Goal: Find specific page/section: Find specific page/section

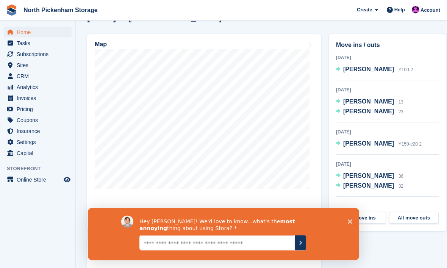
scroll to position [213, 0]
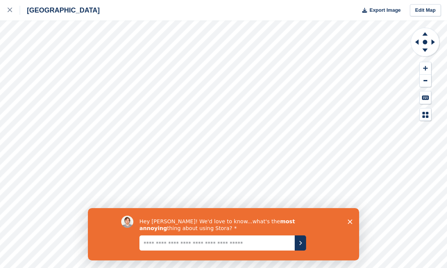
click at [345, 219] on div "Hey [PERSON_NAME]! We'd love to know...what's the most annoying thing about usi…" at bounding box center [223, 234] width 271 height 52
click at [343, 215] on div "Hey [PERSON_NAME]! We'd love to know...what's the most annoying thing about usi…" at bounding box center [223, 234] width 271 height 52
click at [348, 224] on div "Hey [PERSON_NAME]! We'd love to know...what's the most annoying thing about usi…" at bounding box center [223, 234] width 271 height 52
click at [343, 222] on div "Hey [PERSON_NAME]! We'd love to know...what's the most annoying thing about usi…" at bounding box center [223, 234] width 271 height 52
click at [352, 231] on div "Hey [PERSON_NAME]! We'd love to know...what's the most annoying thing about usi…" at bounding box center [223, 234] width 271 height 52
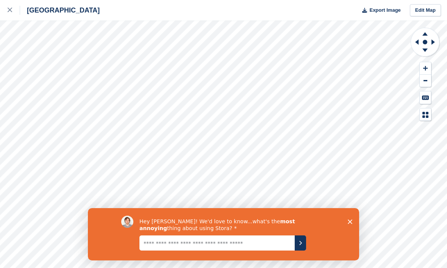
click at [352, 231] on div "Hey [PERSON_NAME]! We'd love to know...what's the most annoying thing about usi…" at bounding box center [223, 234] width 271 height 52
click at [348, 217] on div "Hey [PERSON_NAME]! We'd love to know...what's the most annoying thing about usi…" at bounding box center [223, 234] width 271 height 52
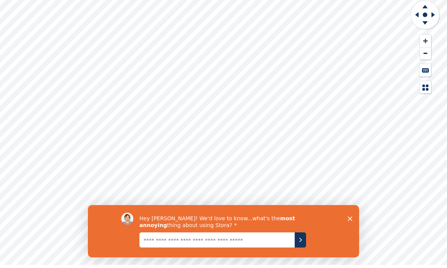
scroll to position [25, 0]
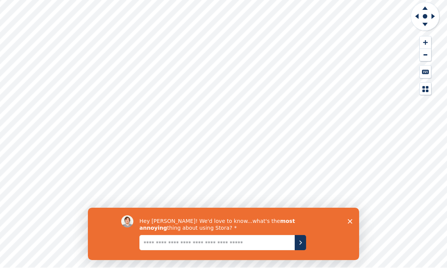
click at [349, 222] on polygon "Close survey" at bounding box center [350, 221] width 5 height 5
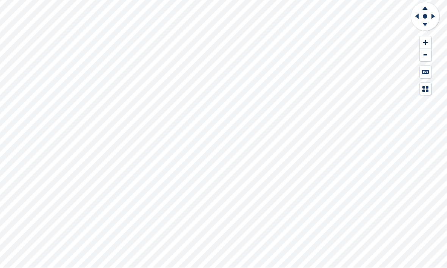
click at [424, 42] on icon at bounding box center [425, 43] width 5 height 5
click at [426, 44] on icon at bounding box center [425, 42] width 5 height 5
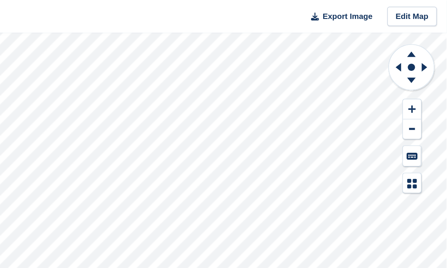
scroll to position [0, 0]
click at [415, 53] on icon at bounding box center [425, 51] width 20 height 9
click at [415, 52] on icon at bounding box center [425, 51] width 20 height 9
click at [415, 34] on icon at bounding box center [425, 32] width 20 height 9
click at [415, 38] on icon at bounding box center [425, 32] width 20 height 9
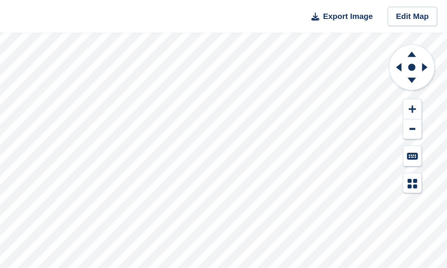
click at [415, 36] on icon at bounding box center [425, 32] width 20 height 9
click at [415, 37] on icon at bounding box center [425, 32] width 20 height 9
click at [415, 36] on icon at bounding box center [425, 32] width 20 height 9
click at [423, 36] on icon at bounding box center [425, 33] width 5 height 3
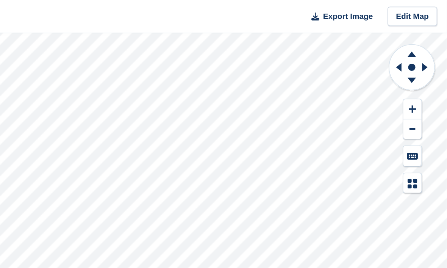
click at [423, 35] on icon at bounding box center [425, 33] width 5 height 3
click at [423, 34] on icon at bounding box center [425, 33] width 5 height 3
click at [415, 33] on icon at bounding box center [425, 32] width 20 height 9
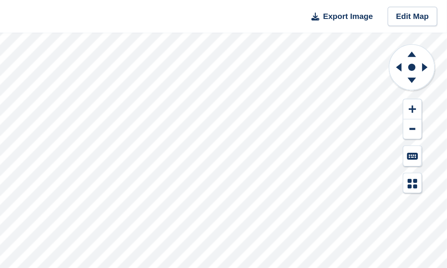
click at [415, 31] on icon at bounding box center [425, 32] width 20 height 9
click at [415, 33] on icon at bounding box center [425, 32] width 20 height 9
click at [415, 31] on icon at bounding box center [425, 32] width 20 height 9
click at [423, 33] on icon at bounding box center [425, 33] width 5 height 3
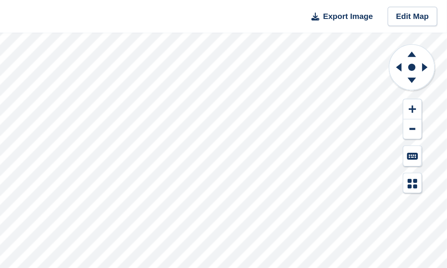
click at [423, 34] on icon at bounding box center [425, 33] width 5 height 3
click at [415, 31] on icon at bounding box center [425, 32] width 20 height 9
click at [415, 34] on icon at bounding box center [425, 32] width 20 height 9
click at [415, 31] on icon at bounding box center [425, 32] width 20 height 9
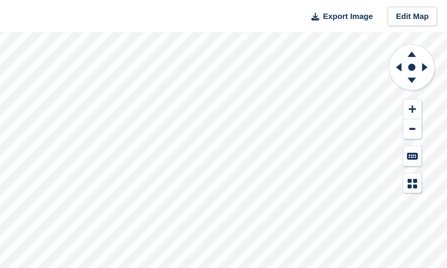
click at [415, 30] on icon at bounding box center [425, 32] width 20 height 9
click at [423, 34] on icon at bounding box center [425, 33] width 5 height 3
click at [415, 33] on icon at bounding box center [425, 32] width 20 height 9
click at [415, 31] on icon at bounding box center [425, 32] width 20 height 9
click at [423, 34] on icon at bounding box center [425, 33] width 5 height 3
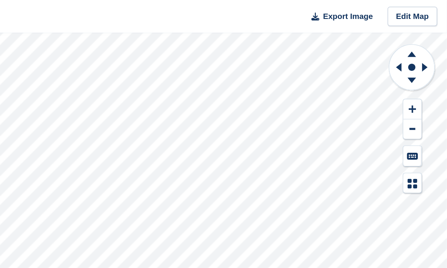
click at [423, 34] on icon at bounding box center [425, 33] width 5 height 3
click at [415, 31] on icon at bounding box center [425, 32] width 20 height 9
click at [420, 63] on button at bounding box center [425, 68] width 11 height 13
click at [423, 34] on icon at bounding box center [425, 33] width 5 height 3
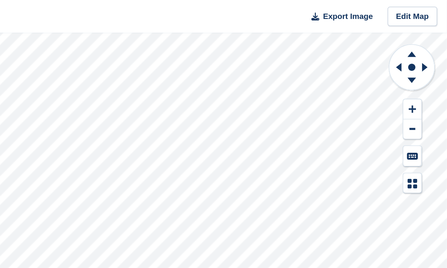
click at [423, 34] on icon at bounding box center [425, 33] width 5 height 3
click at [415, 33] on icon at bounding box center [425, 32] width 20 height 9
click at [420, 64] on button at bounding box center [425, 68] width 11 height 13
click at [415, 33] on icon at bounding box center [425, 32] width 20 height 9
click at [423, 33] on icon at bounding box center [425, 33] width 5 height 3
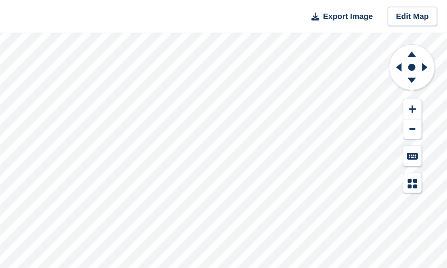
click at [420, 65] on button at bounding box center [425, 68] width 11 height 13
click at [423, 66] on icon at bounding box center [425, 68] width 5 height 5
click at [423, 67] on icon at bounding box center [425, 68] width 5 height 5
click at [415, 34] on icon at bounding box center [425, 32] width 20 height 9
click at [423, 66] on icon at bounding box center [425, 68] width 5 height 5
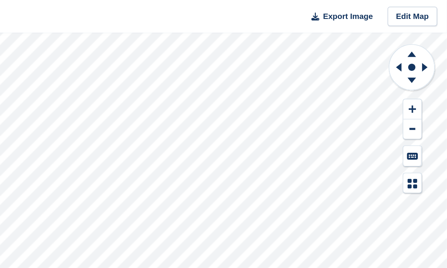
click at [423, 66] on icon at bounding box center [425, 68] width 5 height 5
click at [411, 44] on icon at bounding box center [415, 42] width 9 height 20
click at [421, 46] on rect at bounding box center [425, 42] width 9 height 9
click at [415, 34] on icon at bounding box center [425, 32] width 20 height 9
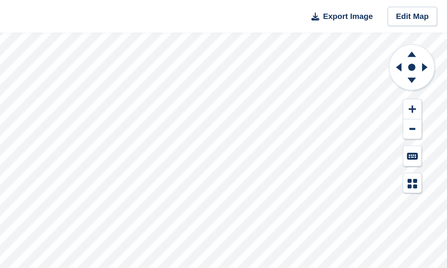
click at [423, 49] on icon at bounding box center [425, 50] width 5 height 3
click at [423, 36] on icon at bounding box center [425, 33] width 5 height 3
click at [415, 51] on icon at bounding box center [425, 51] width 20 height 9
click at [423, 50] on icon at bounding box center [425, 50] width 5 height 3
click at [415, 33] on icon at bounding box center [425, 32] width 20 height 9
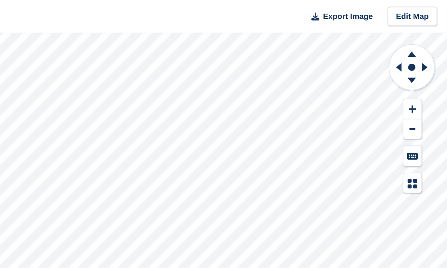
click at [423, 33] on icon at bounding box center [425, 33] width 5 height 3
click at [423, 34] on icon at bounding box center [425, 33] width 5 height 3
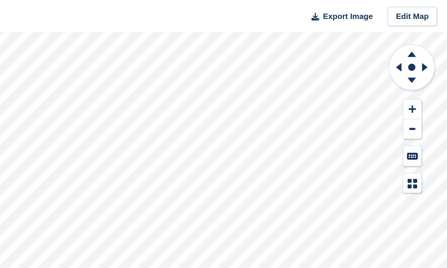
click at [415, 33] on icon at bounding box center [425, 32] width 20 height 9
click at [415, 30] on icon at bounding box center [425, 32] width 20 height 9
click at [415, 31] on icon at bounding box center [425, 32] width 20 height 9
click at [415, 33] on icon at bounding box center [425, 32] width 20 height 9
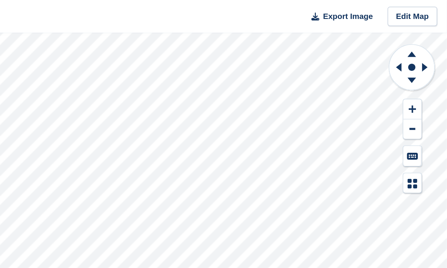
click at [415, 31] on icon at bounding box center [425, 32] width 20 height 9
click at [415, 34] on icon at bounding box center [425, 32] width 20 height 9
click at [423, 35] on icon at bounding box center [425, 33] width 5 height 3
click at [423, 34] on icon at bounding box center [425, 33] width 5 height 3
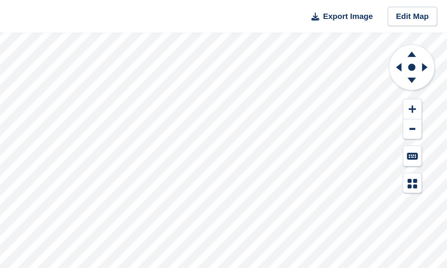
click at [423, 34] on icon at bounding box center [425, 33] width 5 height 3
click at [415, 33] on icon at bounding box center [425, 32] width 20 height 9
click at [415, 32] on icon at bounding box center [425, 32] width 20 height 9
click at [423, 34] on icon at bounding box center [425, 33] width 5 height 3
click at [423, 32] on icon at bounding box center [425, 33] width 5 height 3
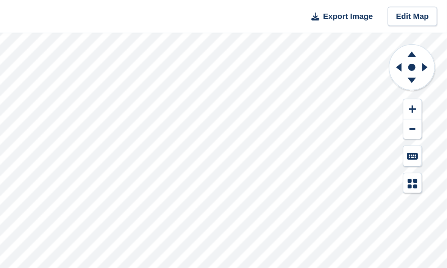
click at [415, 32] on icon at bounding box center [425, 32] width 20 height 9
click at [415, 31] on icon at bounding box center [425, 32] width 20 height 9
click at [423, 70] on icon at bounding box center [425, 68] width 5 height 5
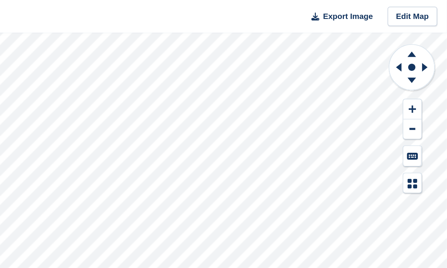
click at [423, 67] on icon at bounding box center [425, 68] width 5 height 5
click at [415, 33] on icon at bounding box center [425, 32] width 20 height 9
click at [423, 34] on icon at bounding box center [425, 33] width 5 height 3
click at [415, 32] on icon at bounding box center [425, 32] width 20 height 9
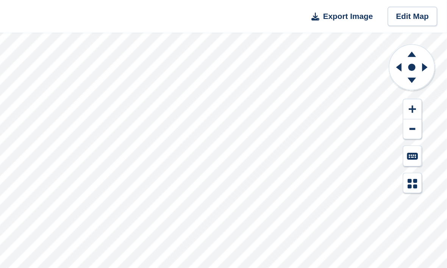
click at [423, 34] on icon at bounding box center [425, 33] width 5 height 3
click at [423, 69] on icon at bounding box center [425, 68] width 5 height 5
click at [423, 68] on icon at bounding box center [425, 68] width 5 height 5
click at [415, 31] on icon at bounding box center [425, 32] width 20 height 9
click at [415, 42] on icon at bounding box center [416, 41] width 3 height 5
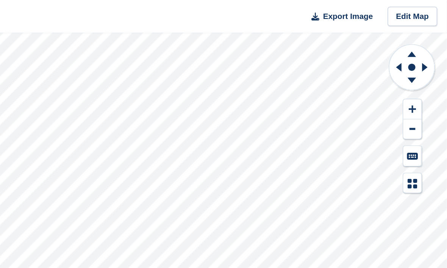
click at [411, 44] on icon at bounding box center [415, 42] width 9 height 20
click at [415, 33] on icon at bounding box center [425, 32] width 20 height 9
click at [423, 66] on icon at bounding box center [425, 68] width 5 height 5
click at [415, 32] on icon at bounding box center [425, 32] width 20 height 9
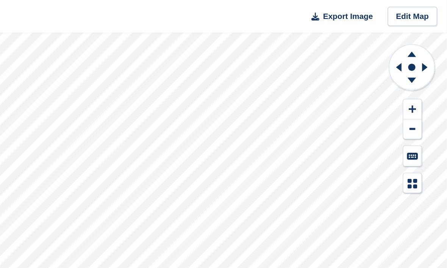
click at [411, 43] on icon at bounding box center [415, 42] width 9 height 20
click at [415, 33] on icon at bounding box center [425, 32] width 20 height 9
click at [415, 42] on icon at bounding box center [416, 41] width 3 height 5
click at [411, 44] on icon at bounding box center [415, 42] width 9 height 20
click at [415, 47] on icon at bounding box center [425, 51] width 20 height 9
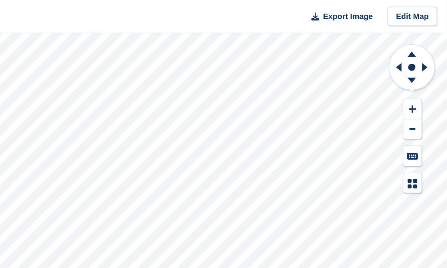
click at [423, 49] on icon at bounding box center [425, 50] width 5 height 3
click at [415, 32] on icon at bounding box center [425, 32] width 20 height 9
click at [415, 31] on icon at bounding box center [425, 32] width 20 height 9
click at [415, 33] on icon at bounding box center [425, 32] width 20 height 9
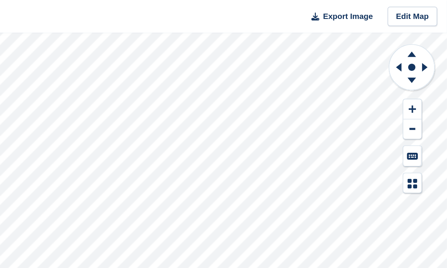
click at [415, 33] on icon at bounding box center [425, 32] width 20 height 9
